Goal: Task Accomplishment & Management: Complete application form

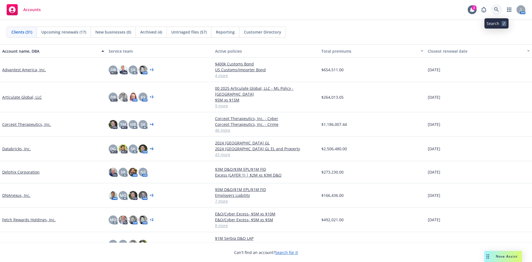
click at [500, 11] on link at bounding box center [496, 9] width 11 height 11
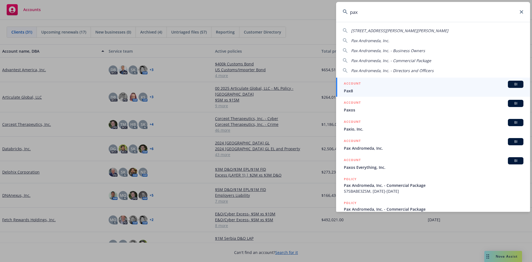
type input "pax"
click at [362, 86] on div "ACCOUNT BI" at bounding box center [434, 84] width 180 height 7
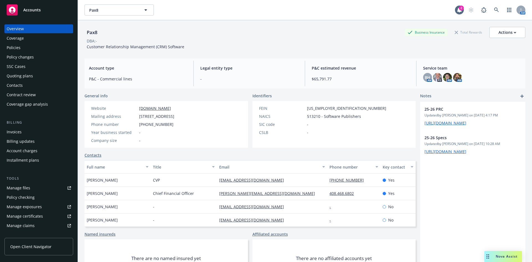
click at [5, 43] on div "Overview Coverage Policies Policy changes SSC Cases Quoting plans Contacts Cont…" at bounding box center [38, 66] width 69 height 84
click at [8, 46] on div "Policies" at bounding box center [14, 47] width 14 height 9
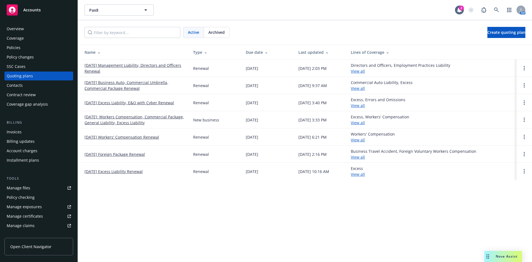
click at [130, 102] on link "[DATE] Excess Liability, E&O with Cyber Renewal" at bounding box center [130, 103] width 90 height 6
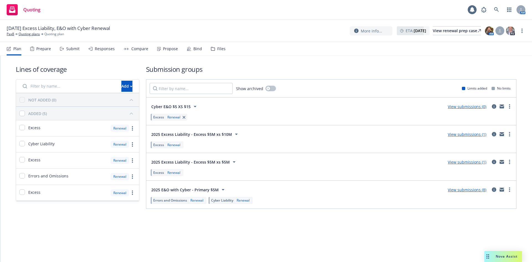
click at [74, 49] on div "Submit" at bounding box center [72, 49] width 13 height 4
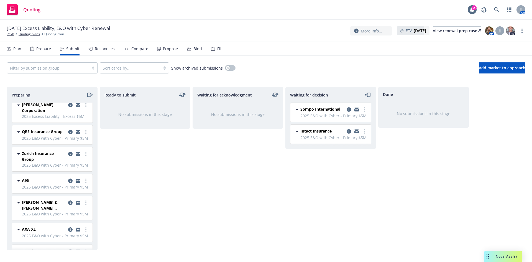
scroll to position [50, 0]
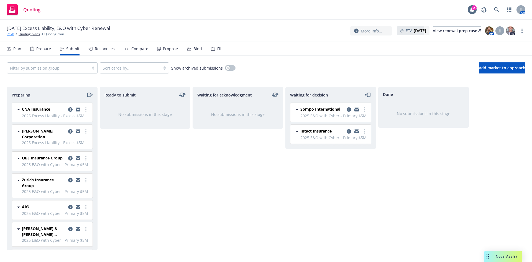
click at [10, 34] on link "Pax8" at bounding box center [10, 34] width 7 height 5
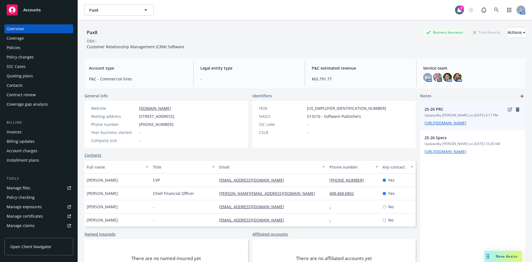
click at [440, 126] on span "[URL][DOMAIN_NAME]" at bounding box center [473, 123] width 97 height 6
click at [444, 126] on link "[URL][DOMAIN_NAME]" at bounding box center [446, 122] width 42 height 5
